Goal: Navigation & Orientation: Understand site structure

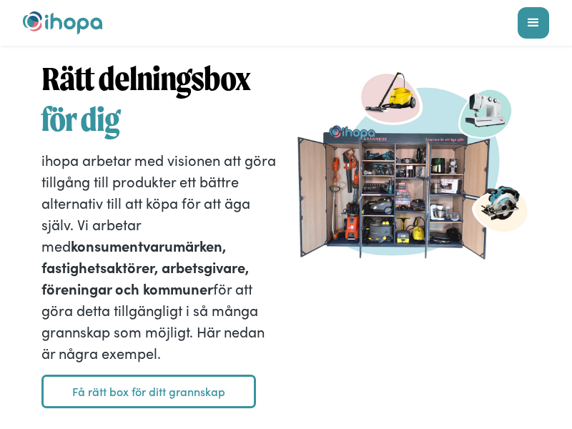
scroll to position [2428, 0]
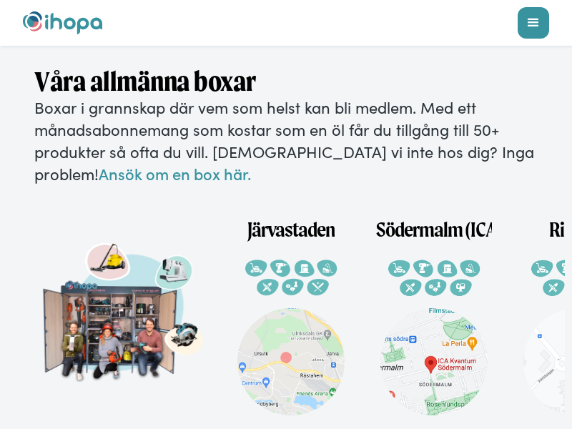
scroll to position [2892, 0]
